Goal: Find contact information: Find contact information

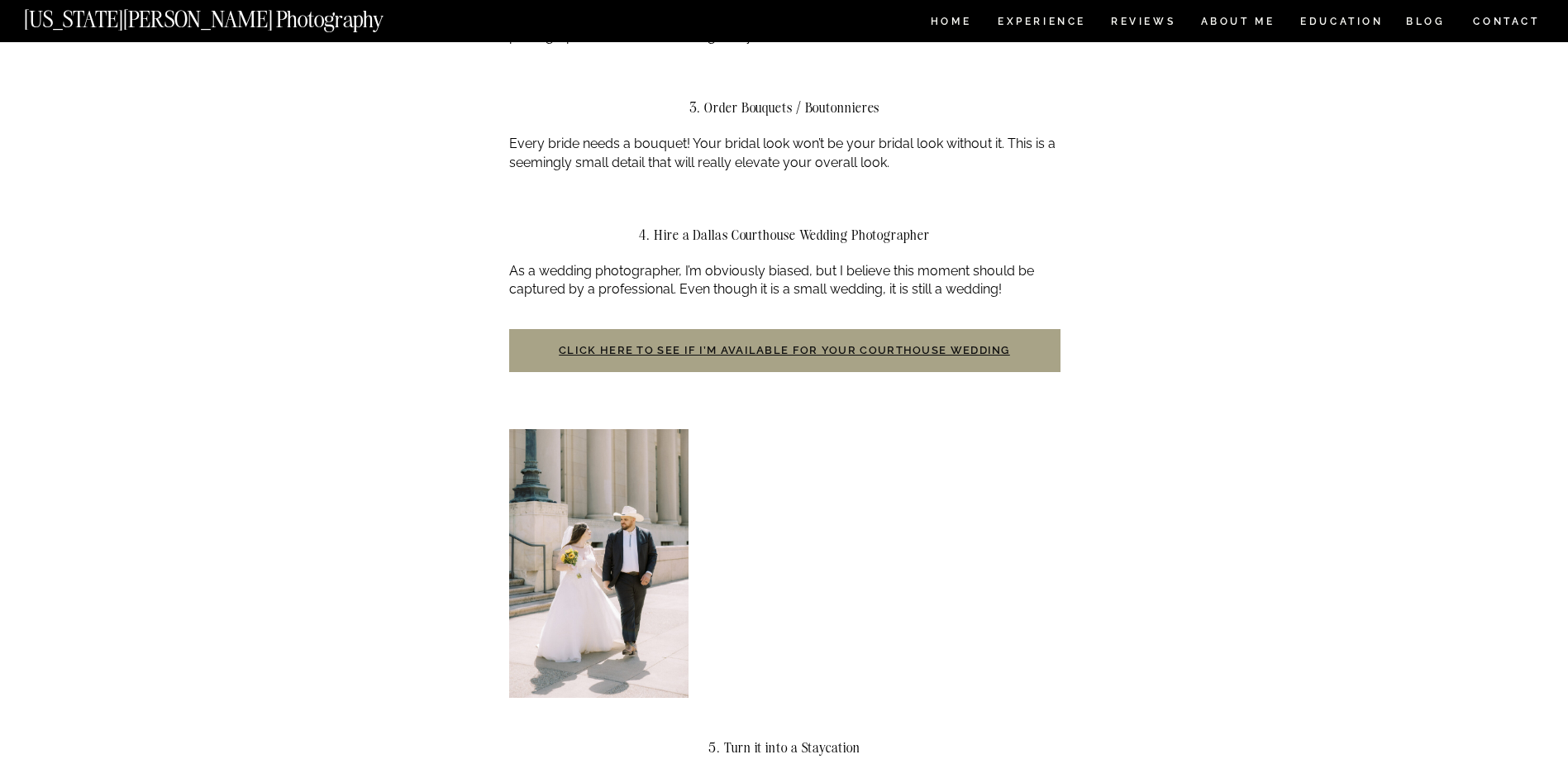
scroll to position [1488, 0]
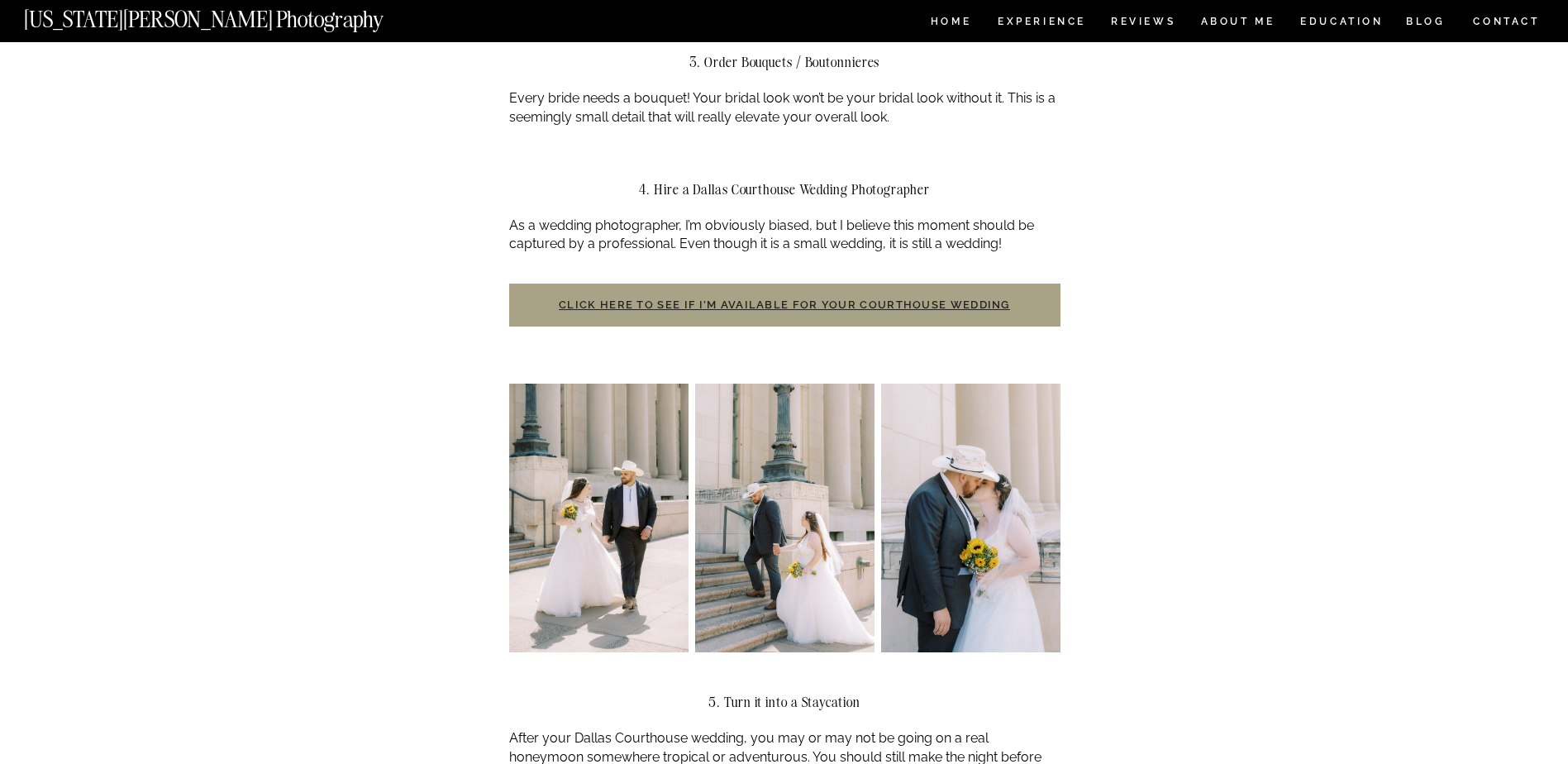
click at [687, 298] on link "Click here to see if I’m available for your courthouse wedding" at bounding box center [784, 304] width 451 height 12
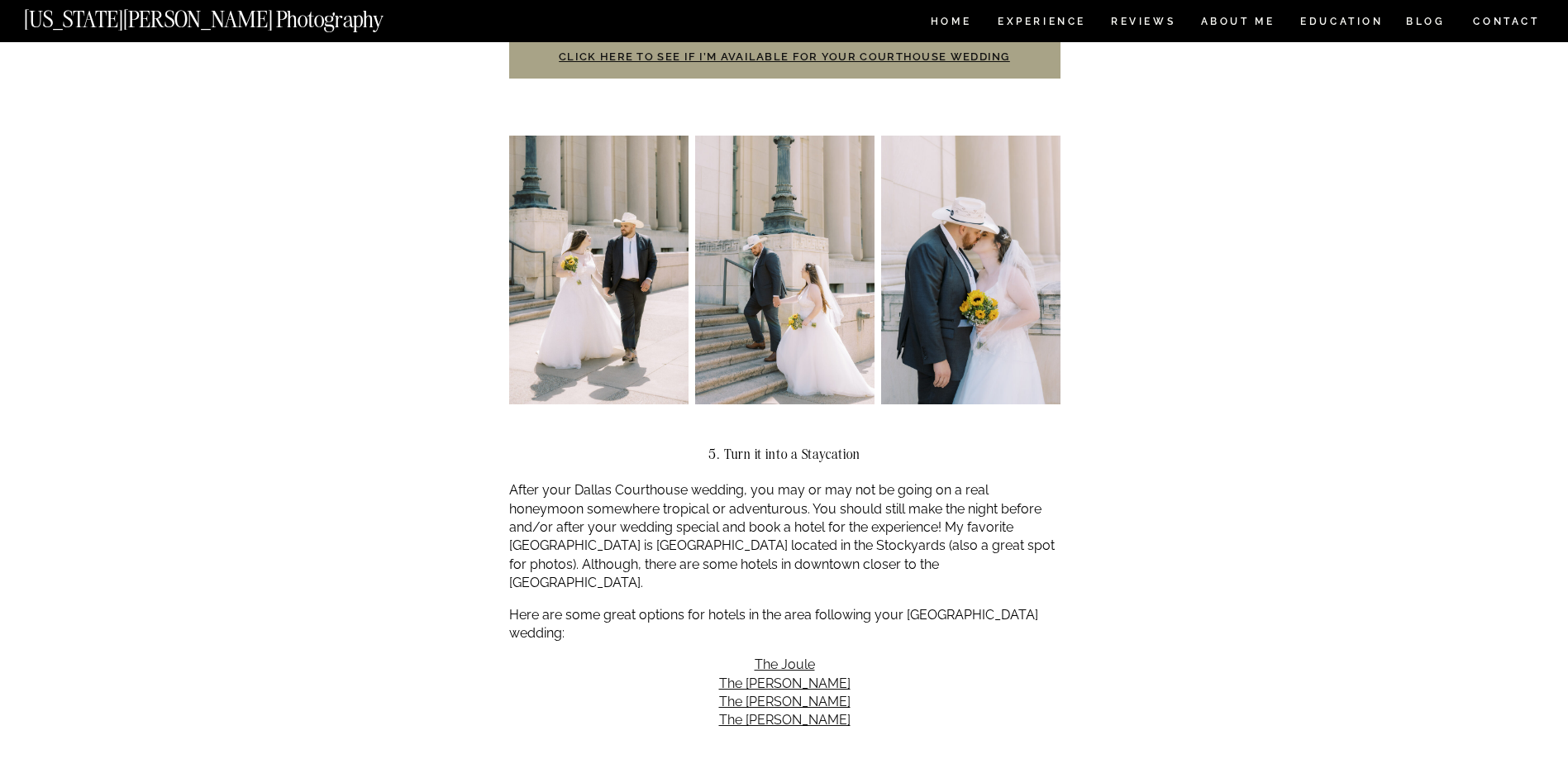
scroll to position [1902, 0]
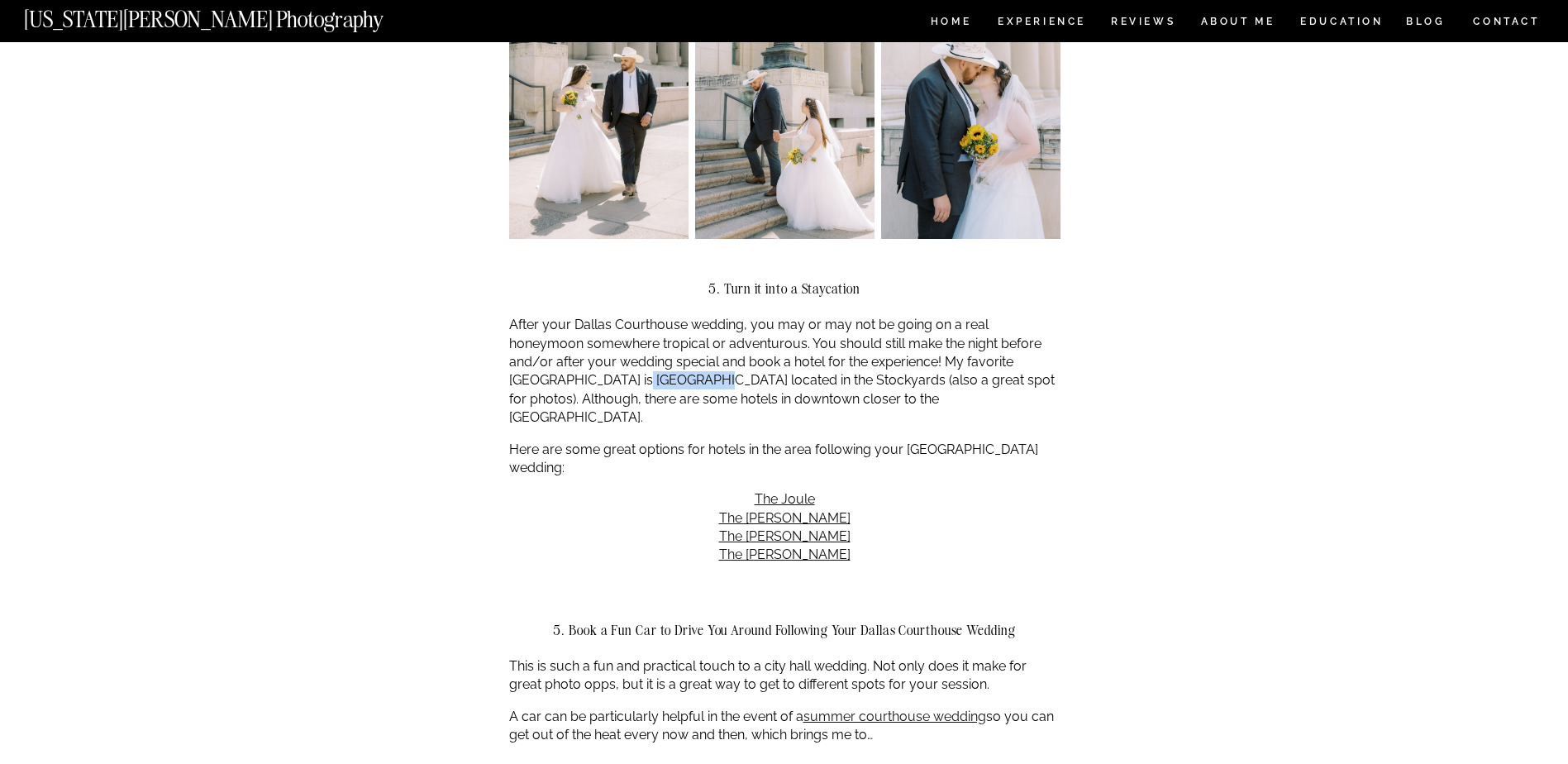
drag, startPoint x: 510, startPoint y: 360, endPoint x: 585, endPoint y: 365, distance: 75.2
click at [585, 365] on p "After your Dallas Courthouse wedding, you may or may not be going on a real hon…" at bounding box center [784, 372] width 551 height 111
copy p "Hotel Drover"
click at [1120, 378] on div "Dallas Courthouse Wedding | A Complete Guide Uncategorized Why opt for a Dallas…" at bounding box center [784, 554] width 1568 height 4828
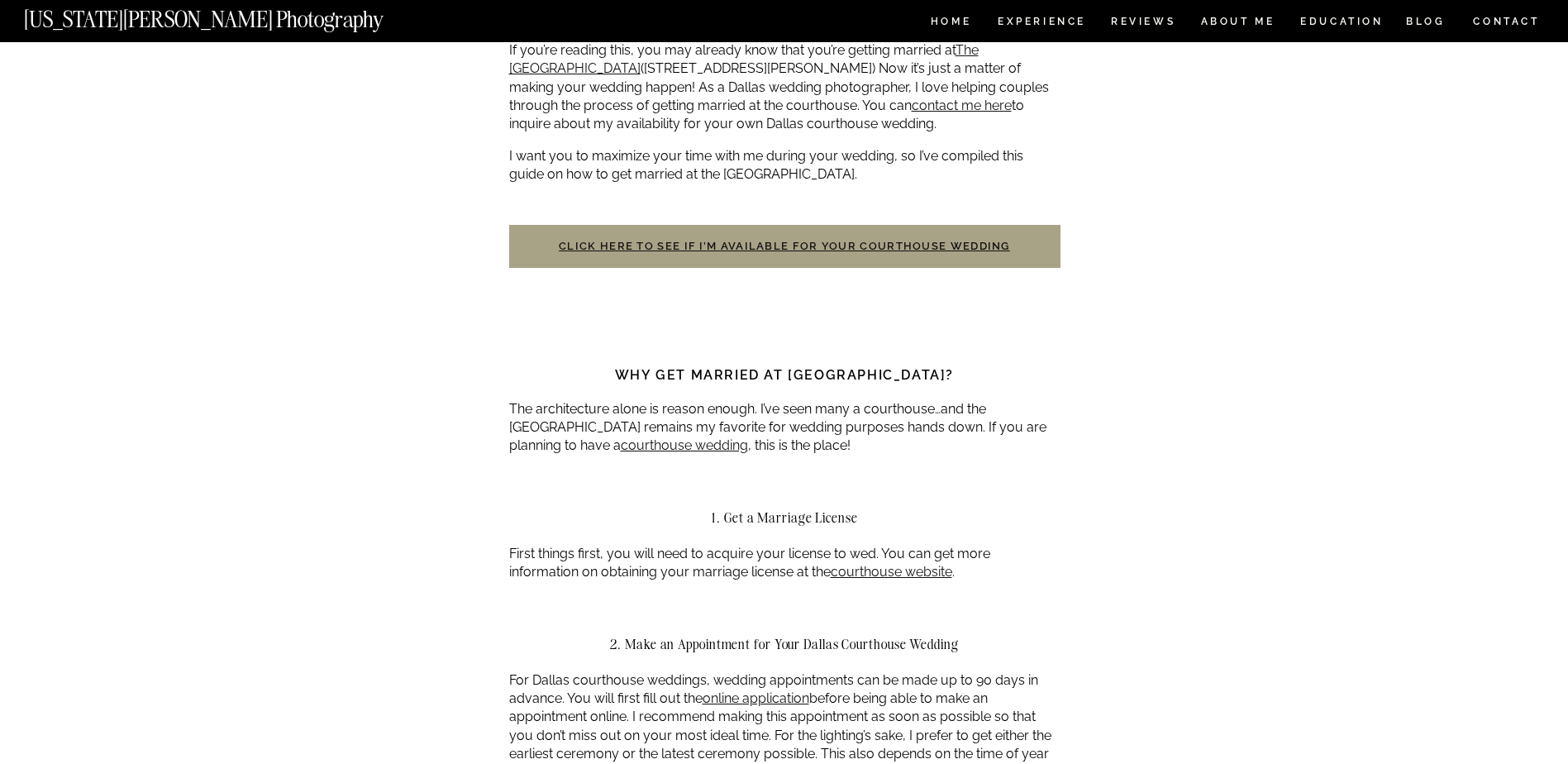
scroll to position [0, 0]
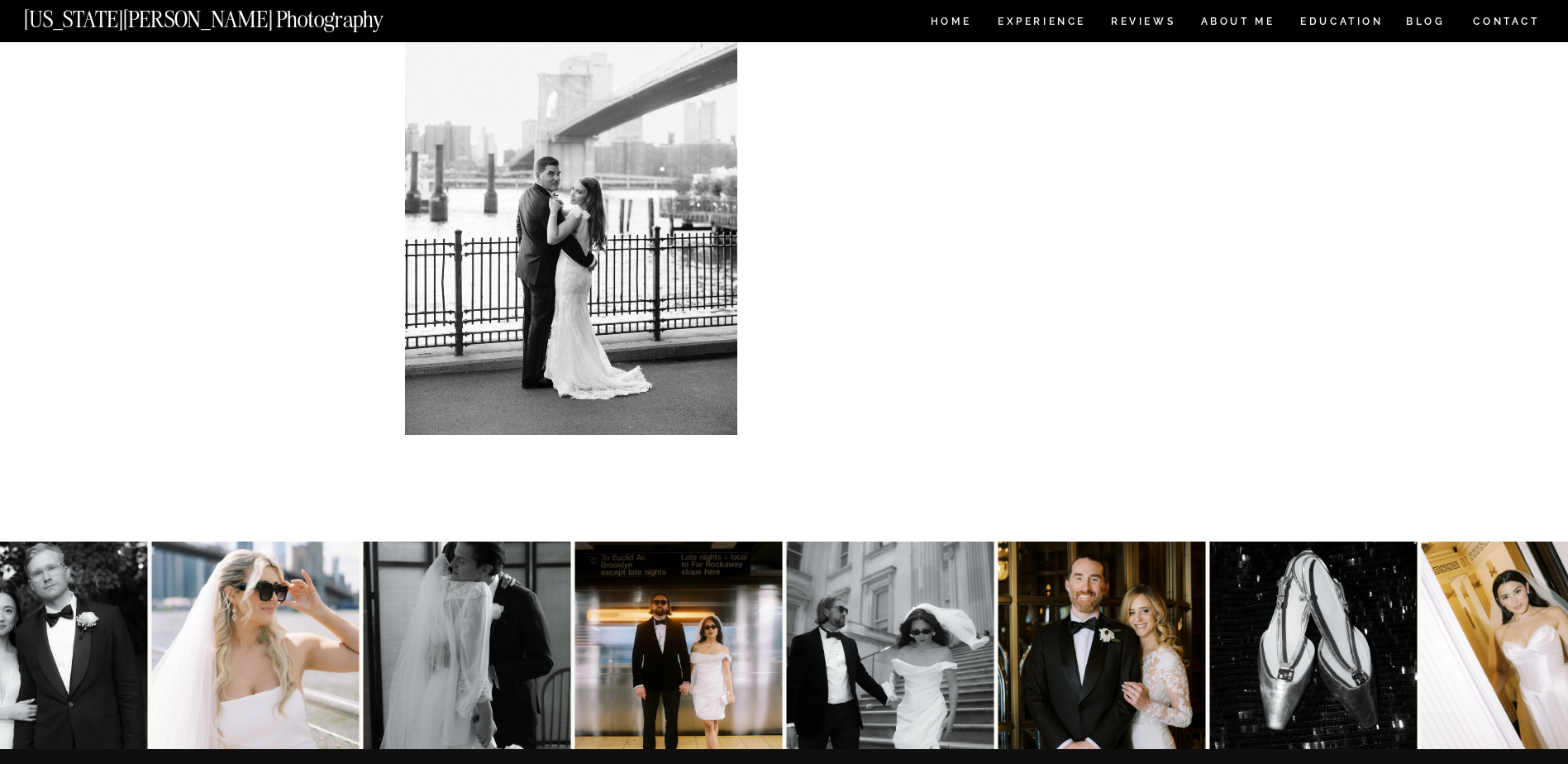
scroll to position [579, 0]
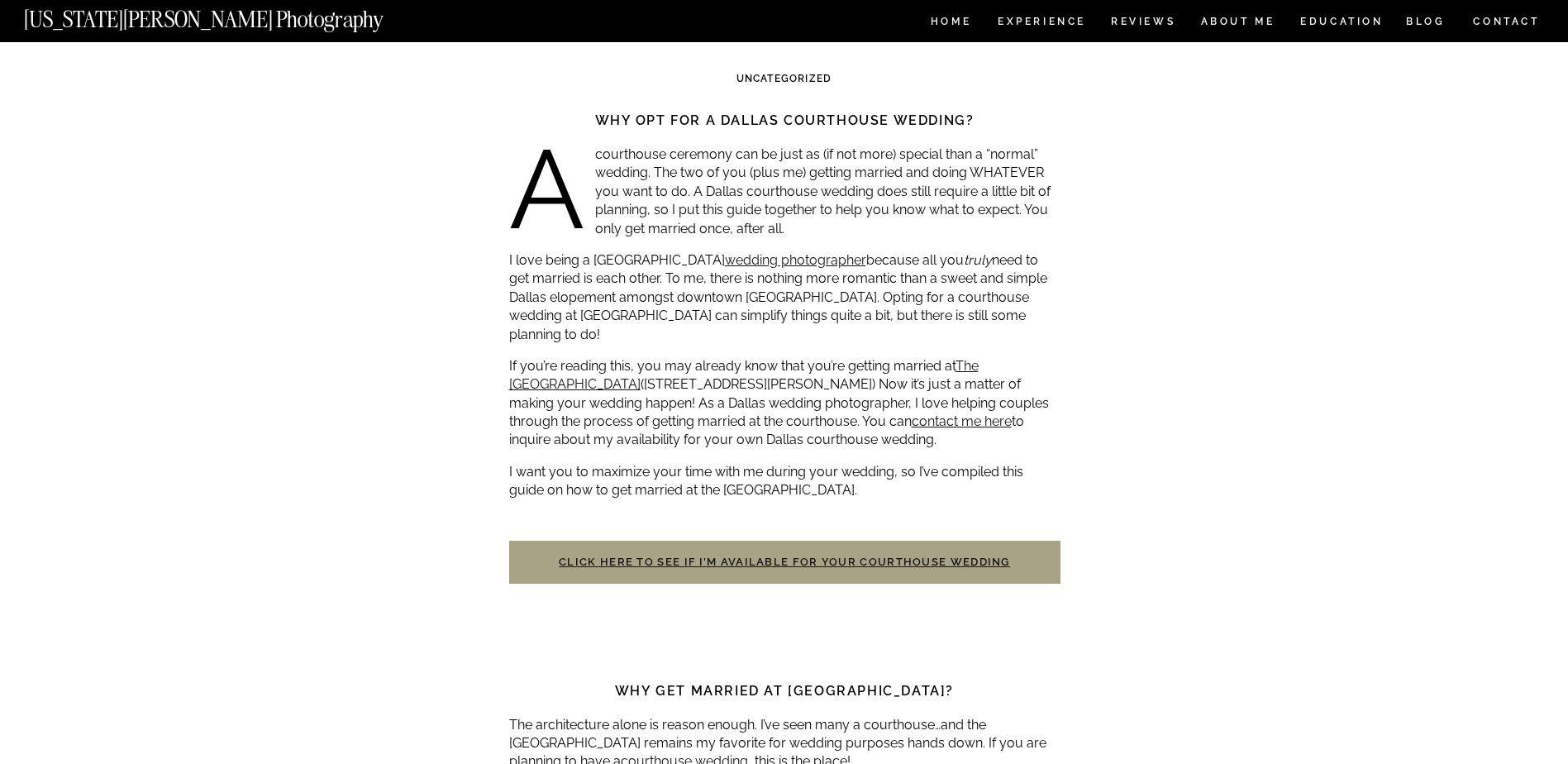
scroll to position [330, 0]
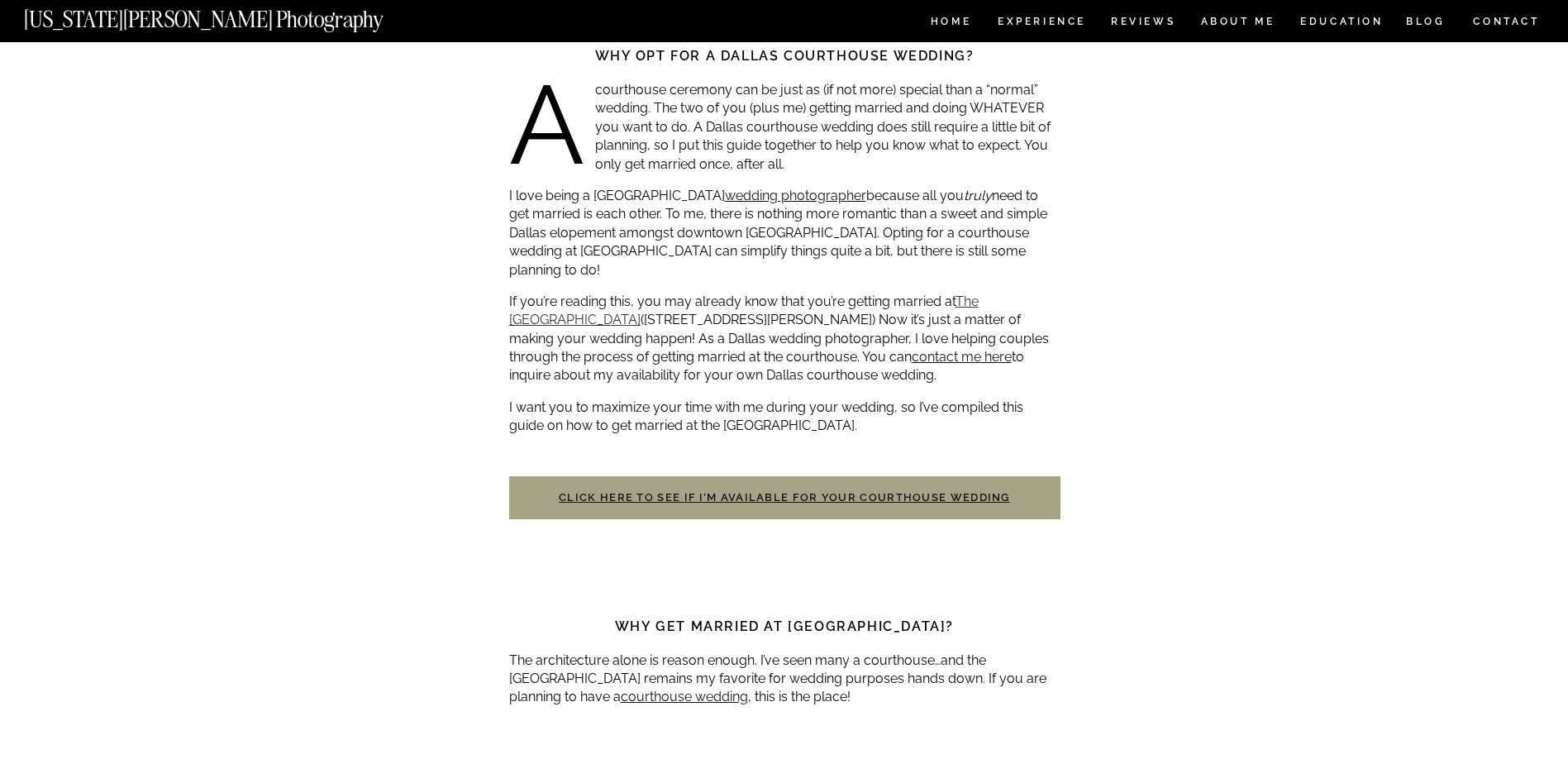
click at [531, 303] on link "The [GEOGRAPHIC_DATA]" at bounding box center [743, 310] width 469 height 34
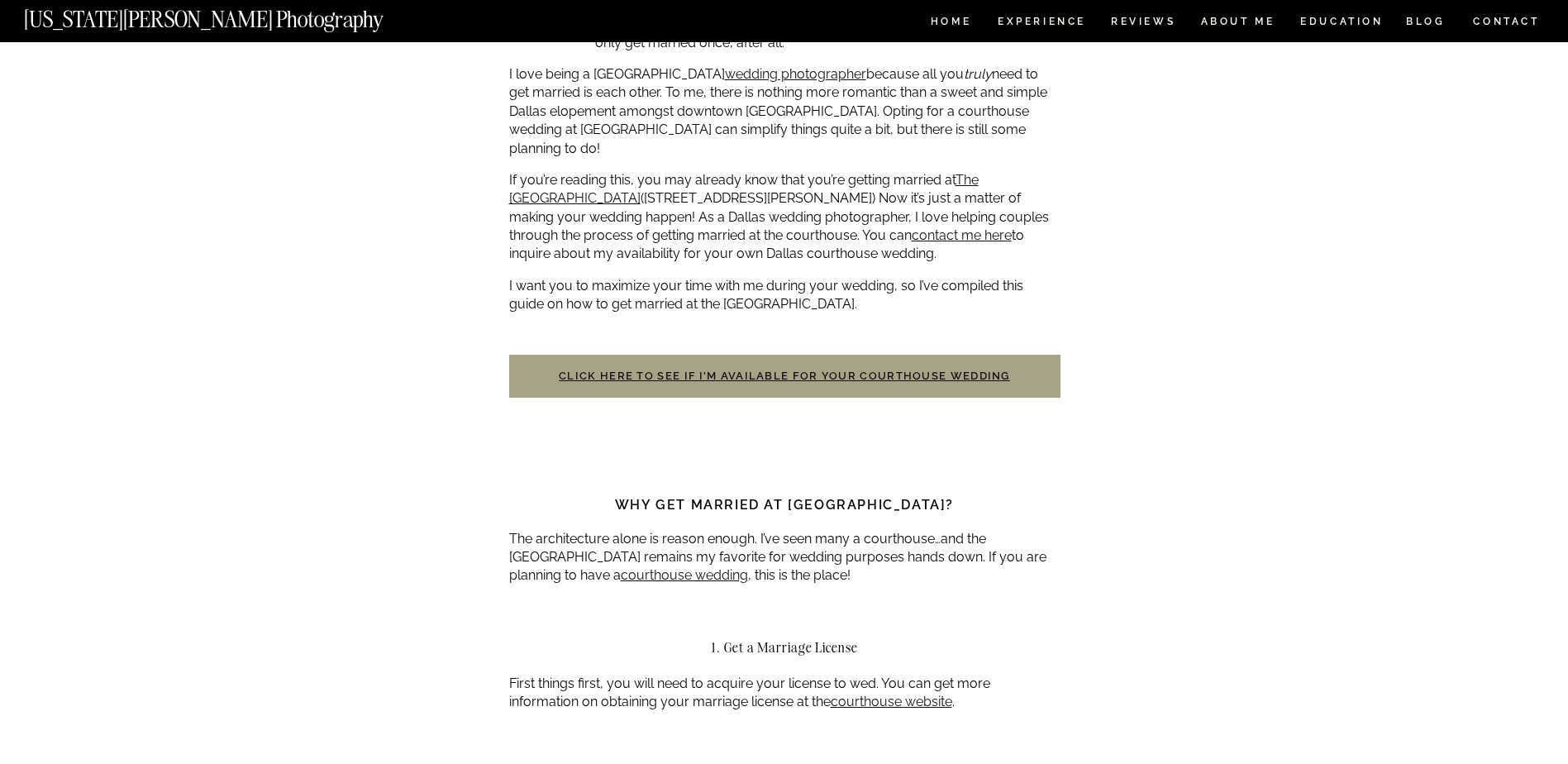
scroll to position [248, 0]
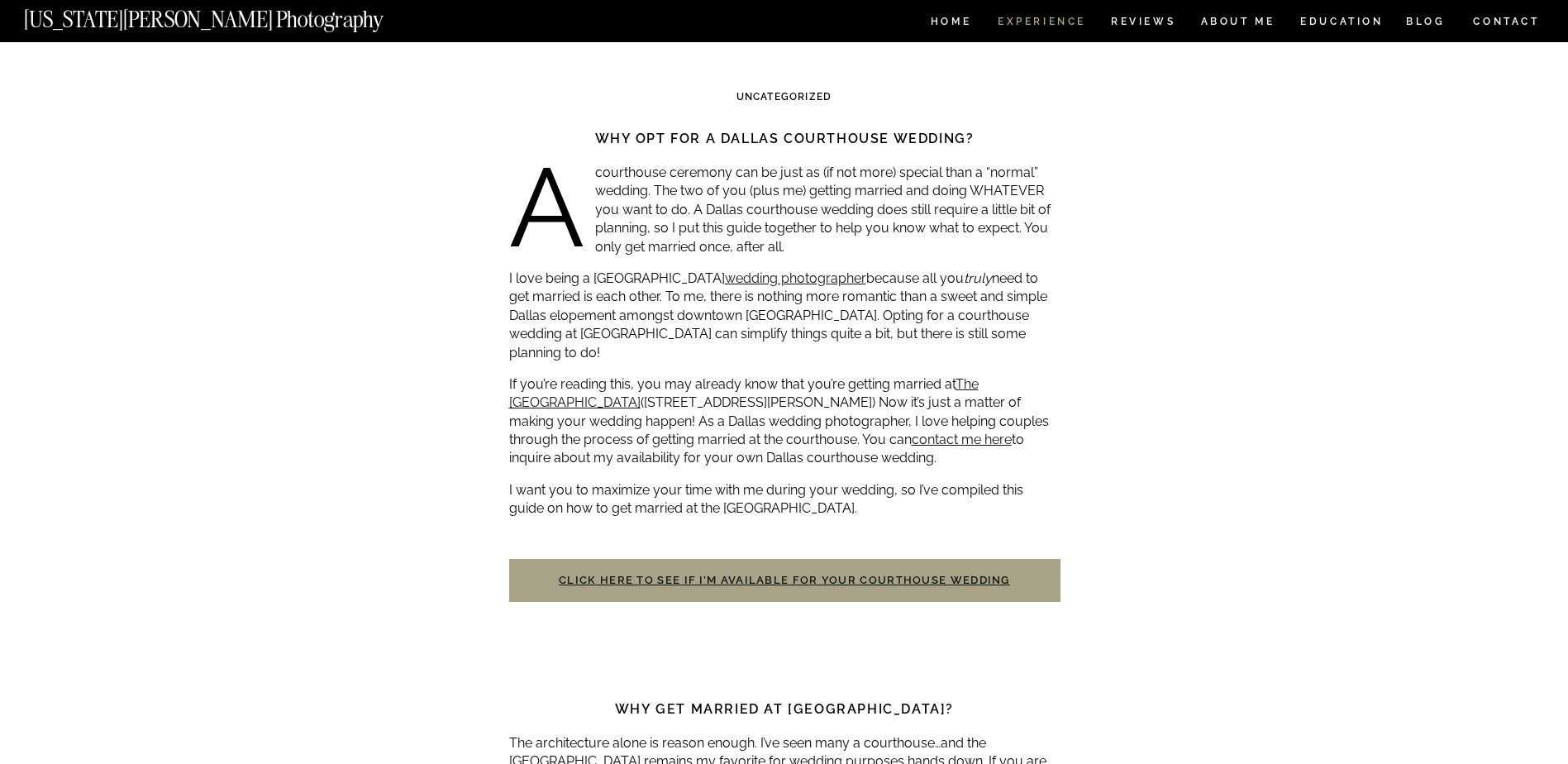
click at [1038, 24] on nav "Experience" at bounding box center [1040, 24] width 87 height 14
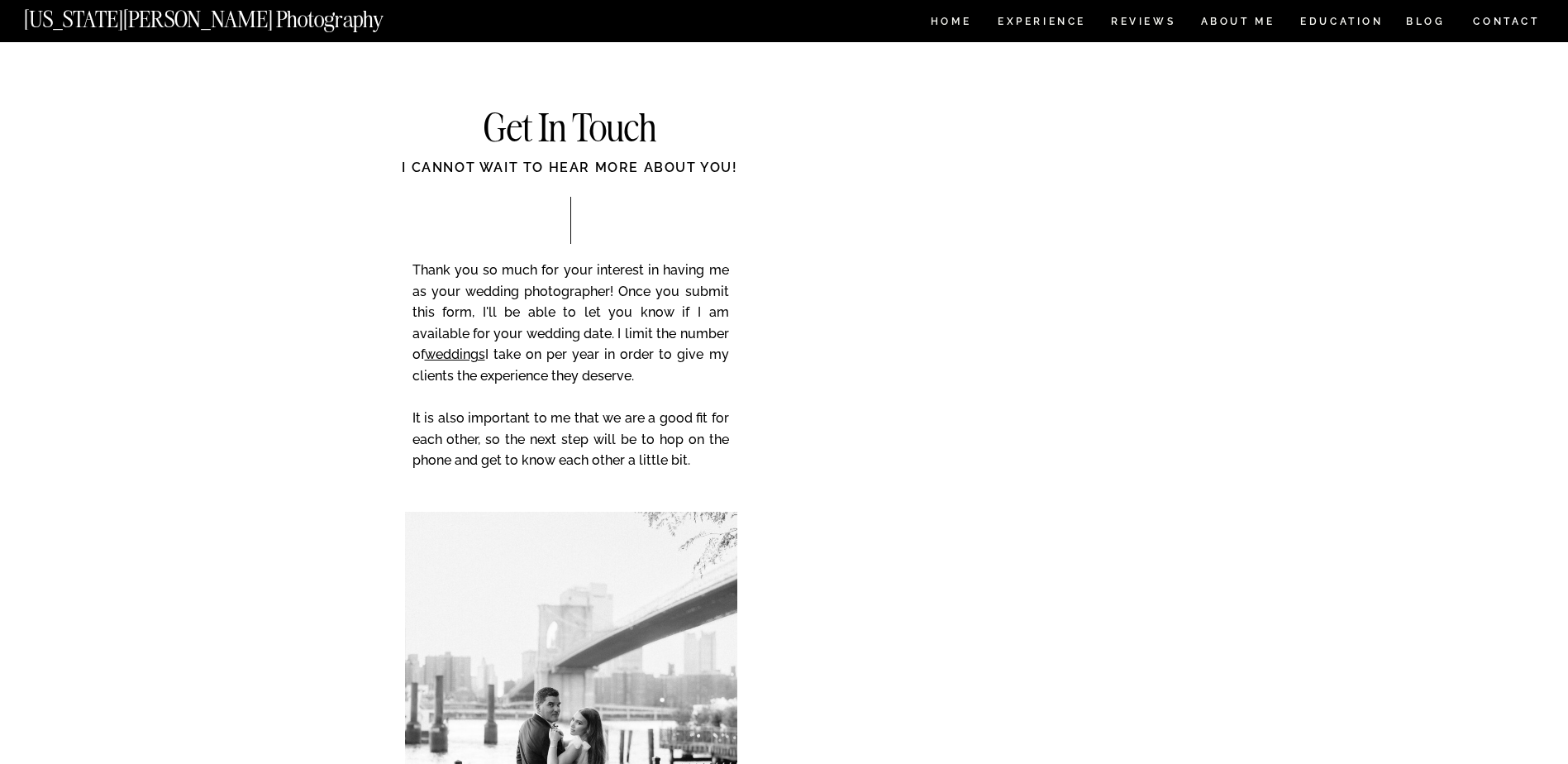
scroll to position [6696, 0]
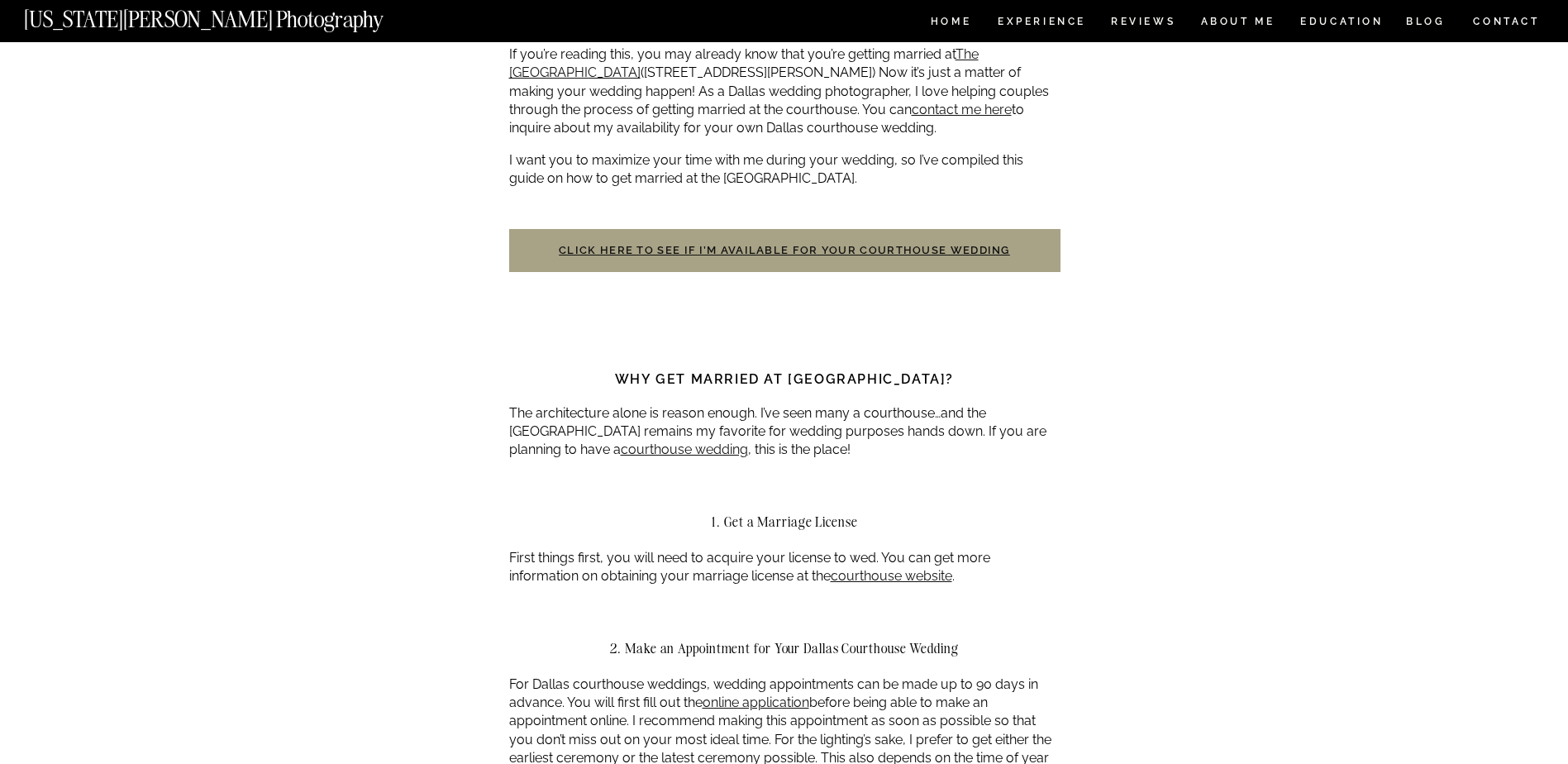
scroll to position [579, 0]
